Goal: Navigation & Orientation: Find specific page/section

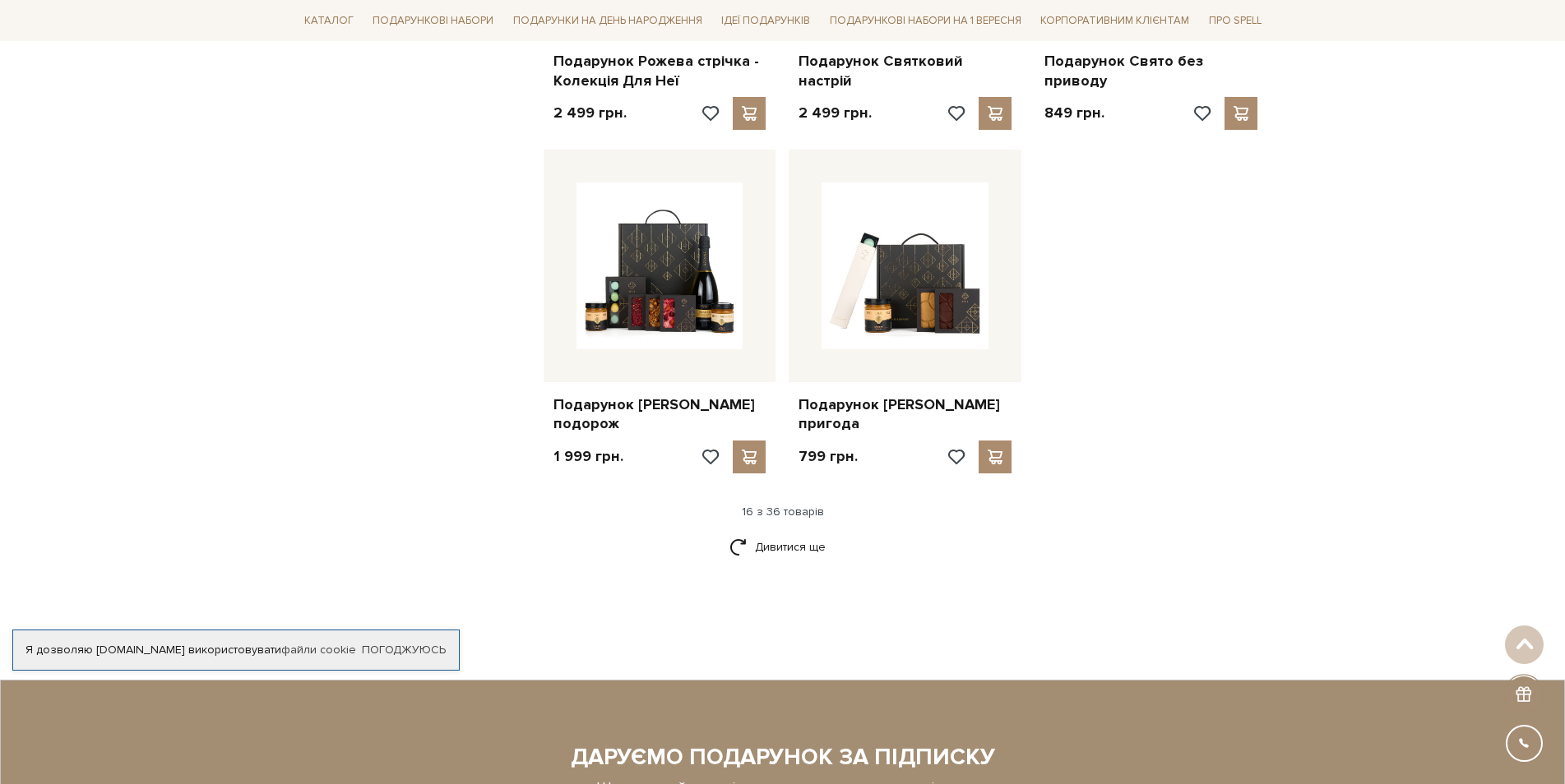
scroll to position [1871, 0]
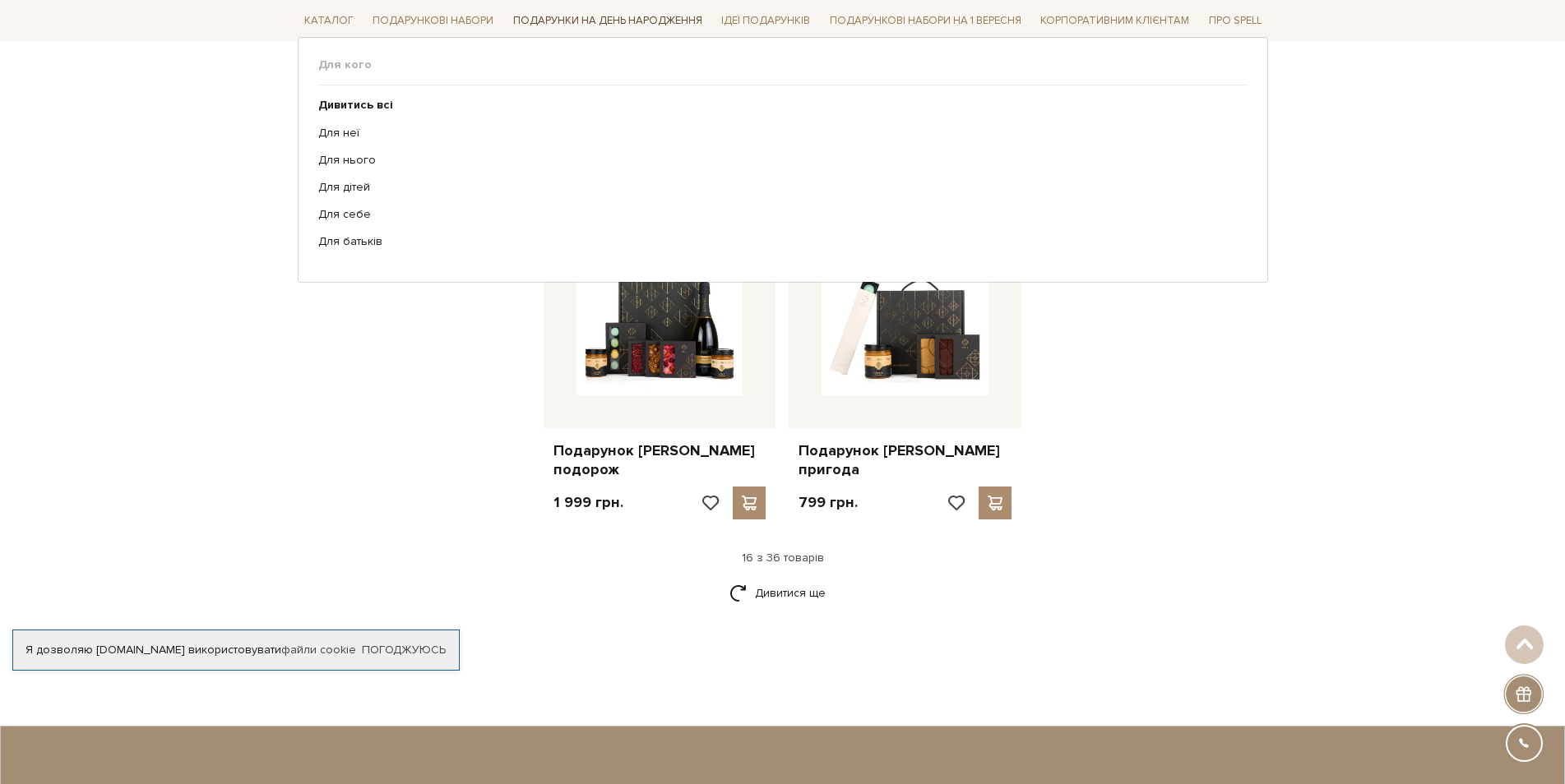
click at [606, 13] on link "Подарунки на День народження" at bounding box center [607, 21] width 202 height 26
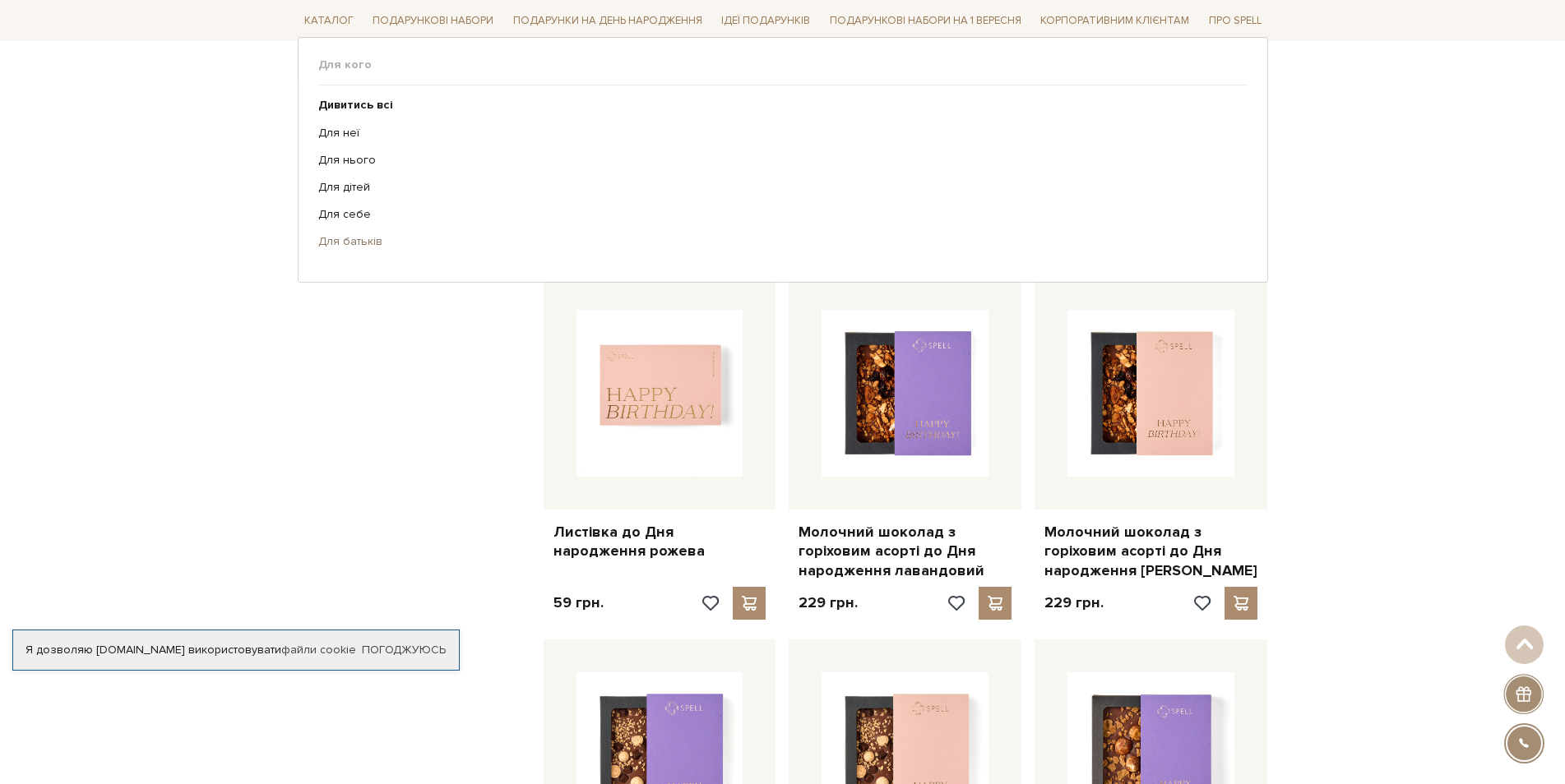
scroll to position [1316, 0]
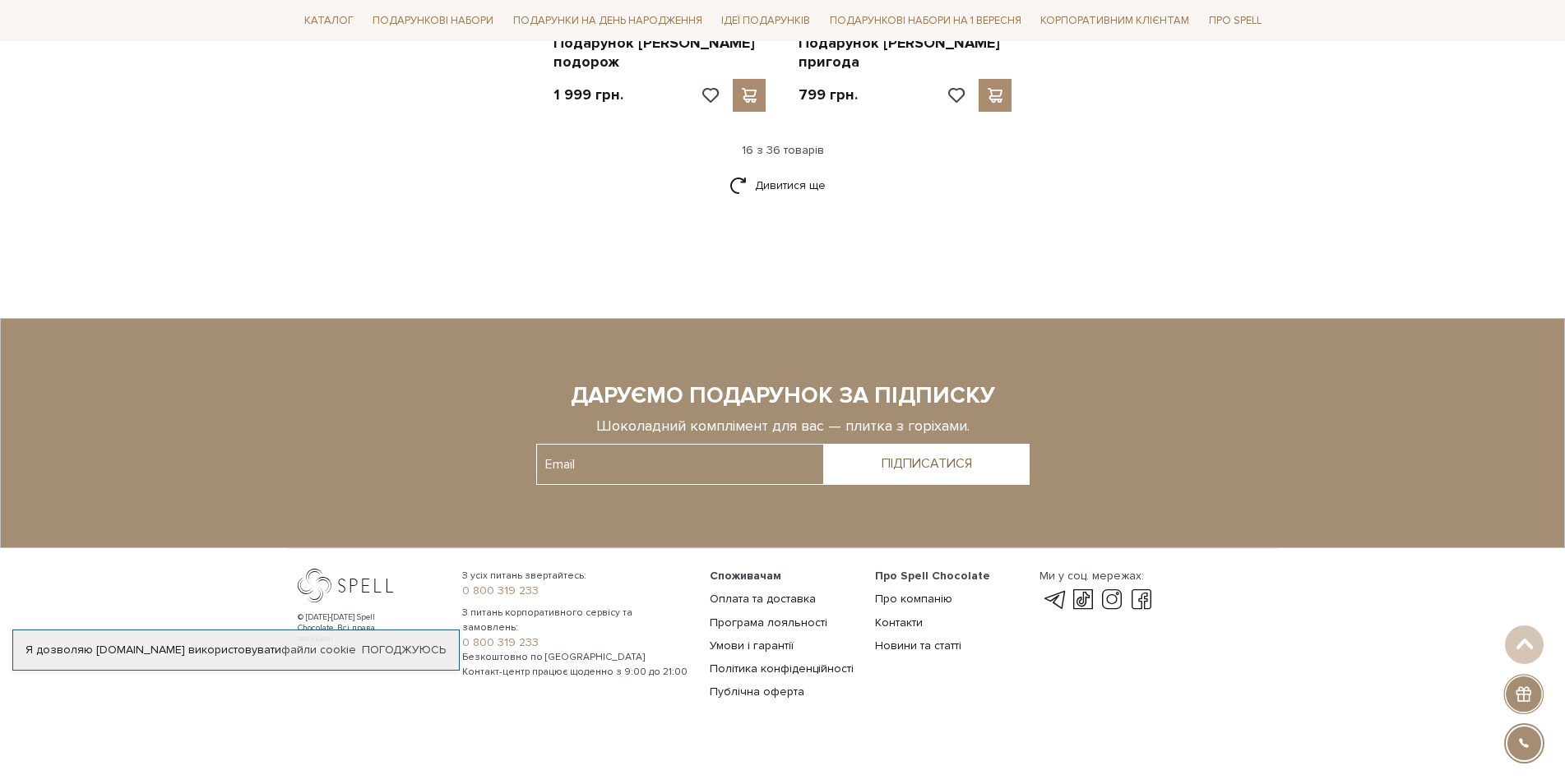
scroll to position [2283, 0]
